Goal: Task Accomplishment & Management: Complete application form

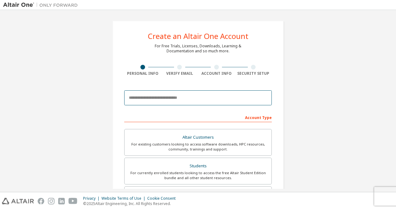
click at [148, 95] on input "email" at bounding box center [198, 97] width 148 height 15
type input "**********"
type input "*********"
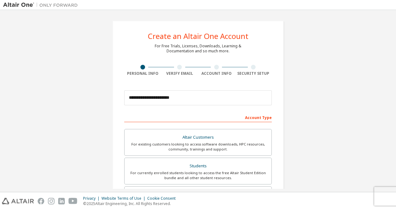
type input "*******"
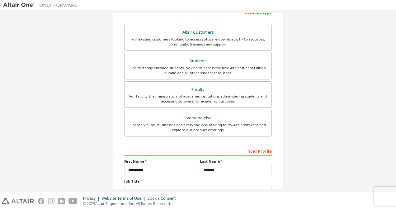
scroll to position [172, 0]
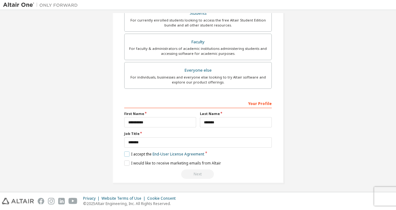
click at [128, 151] on label "I accept the End-User License Agreement" at bounding box center [164, 153] width 80 height 5
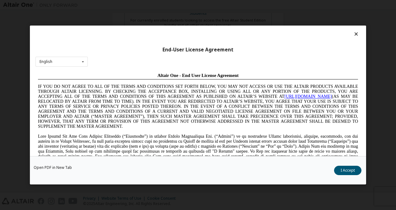
scroll to position [0, 0]
click at [349, 169] on button "I Accept" at bounding box center [347, 170] width 27 height 9
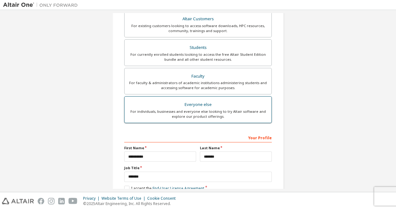
scroll to position [110, 0]
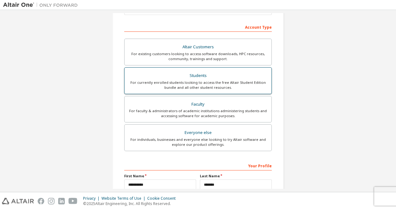
click at [197, 80] on div "For currently enrolled students looking to access the free Altair Student Editi…" at bounding box center [197, 85] width 139 height 10
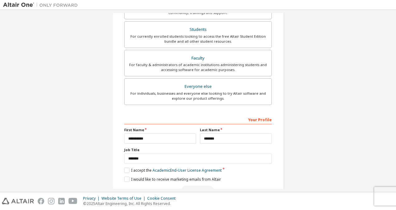
scroll to position [172, 0]
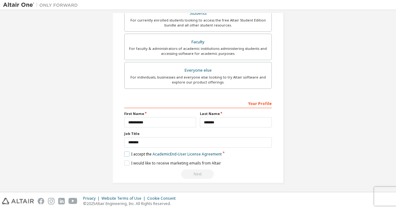
click at [124, 151] on label "I accept the Academic End-User License Agreement" at bounding box center [172, 153] width 97 height 5
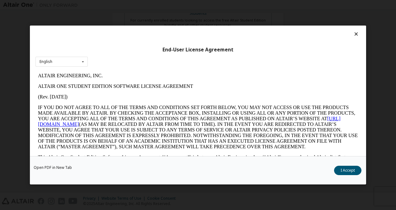
scroll to position [0, 0]
click at [347, 178] on div "Open PDF in New Tab I Accept" at bounding box center [198, 170] width 336 height 28
click at [344, 169] on button "I Accept" at bounding box center [347, 170] width 27 height 9
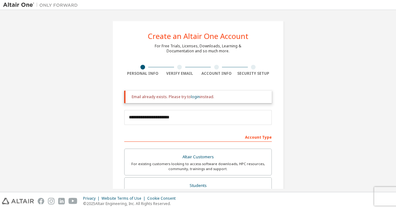
click at [174, 72] on div "Verify Email" at bounding box center [179, 73] width 37 height 5
click at [175, 71] on div "Verify Email" at bounding box center [179, 73] width 37 height 5
click at [176, 71] on div "Verify Email" at bounding box center [179, 73] width 37 height 5
drag, startPoint x: 176, startPoint y: 71, endPoint x: 145, endPoint y: 75, distance: 30.5
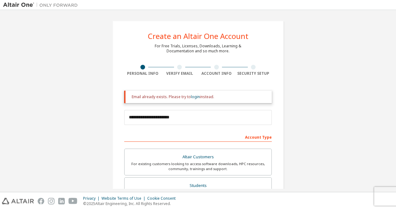
click at [145, 75] on div "Personal Info" at bounding box center [142, 73] width 37 height 5
